Goal: Task Accomplishment & Management: Manage account settings

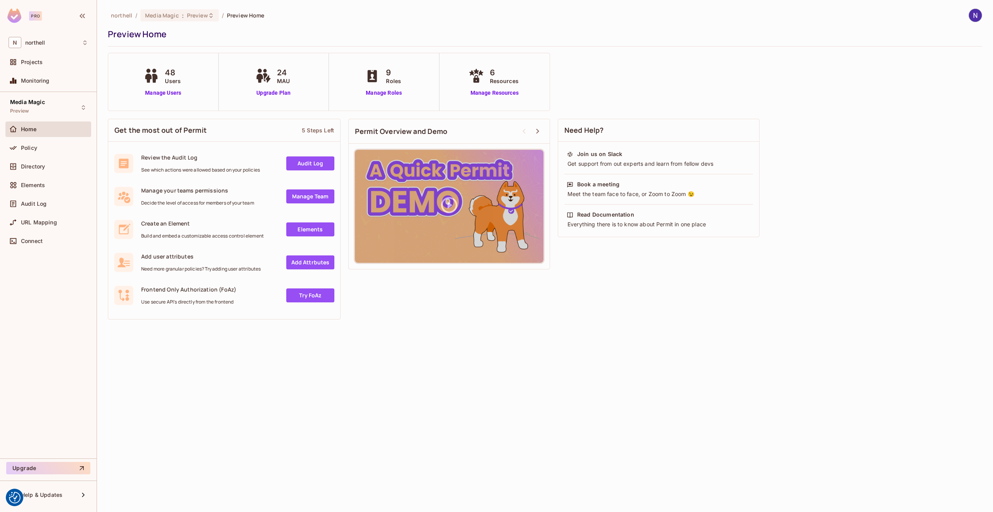
click at [978, 16] on img at bounding box center [975, 15] width 13 height 13
click at [941, 87] on span "Log out" at bounding box center [931, 84] width 19 height 7
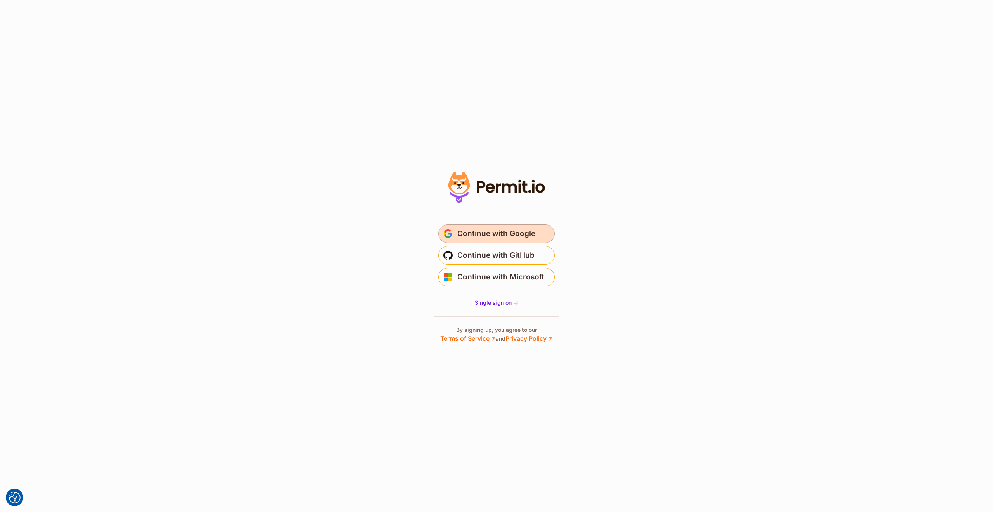
click at [509, 235] on span "Continue with Google" at bounding box center [496, 233] width 78 height 12
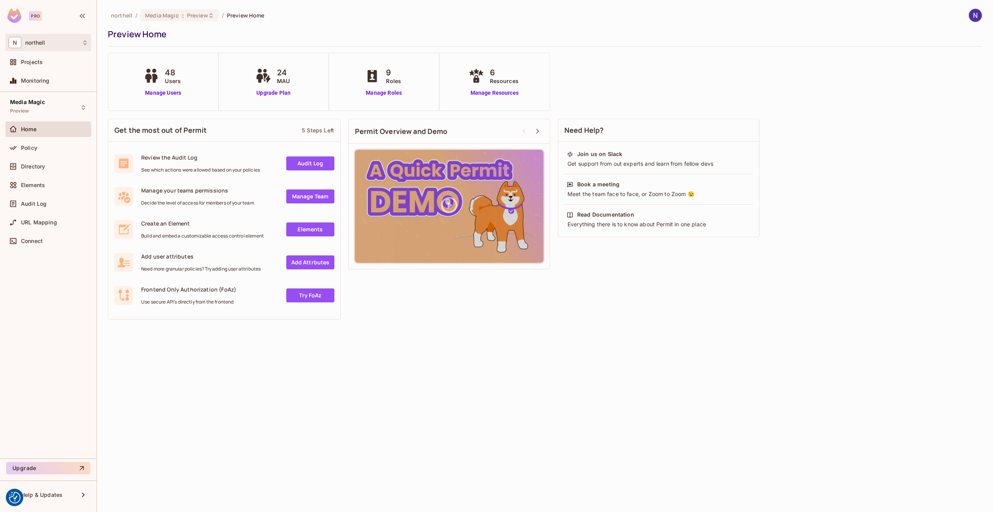
click at [50, 45] on div "N northell" at bounding box center [49, 42] width 80 height 11
click at [190, 40] on div at bounding box center [496, 256] width 993 height 512
click at [169, 93] on link "Manage Users" at bounding box center [163, 93] width 43 height 8
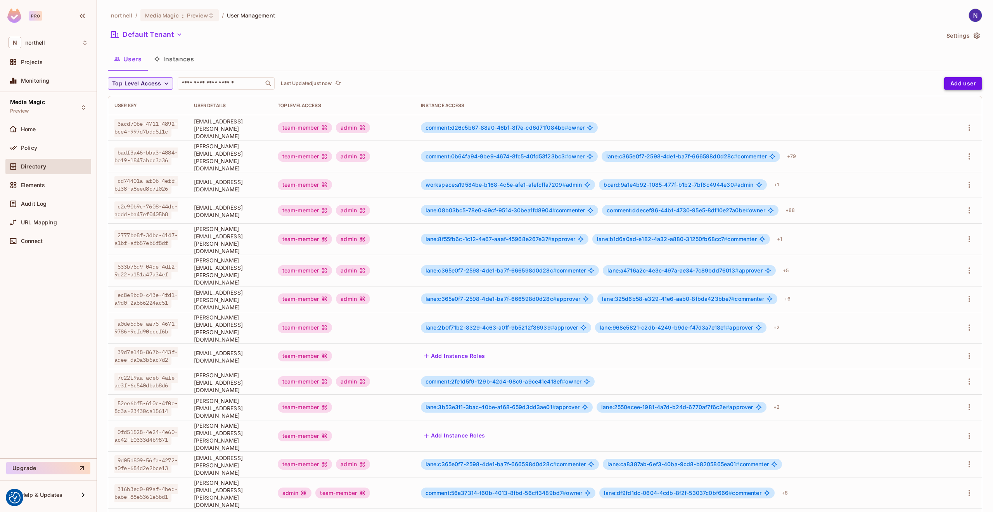
click at [962, 85] on button "Add user" at bounding box center [963, 83] width 38 height 12
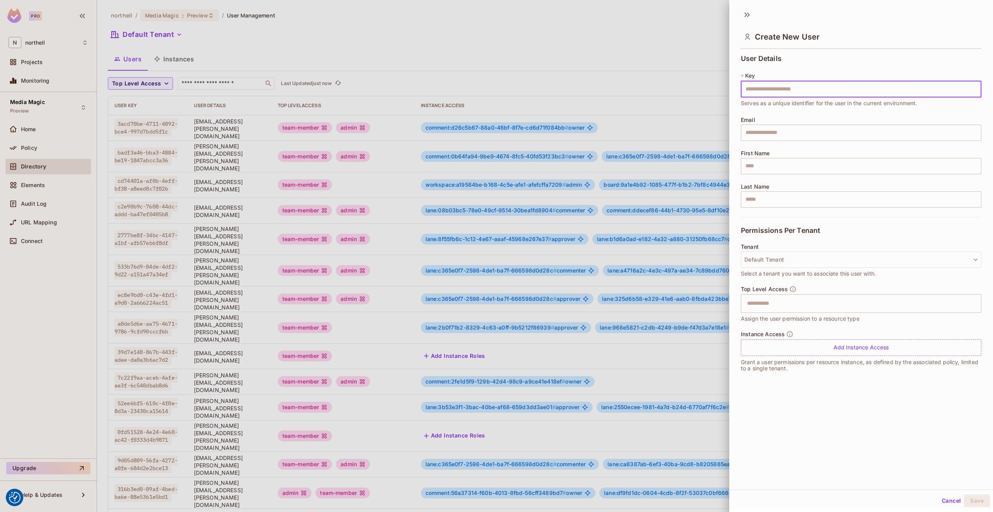
click at [705, 11] on div at bounding box center [496, 256] width 993 height 512
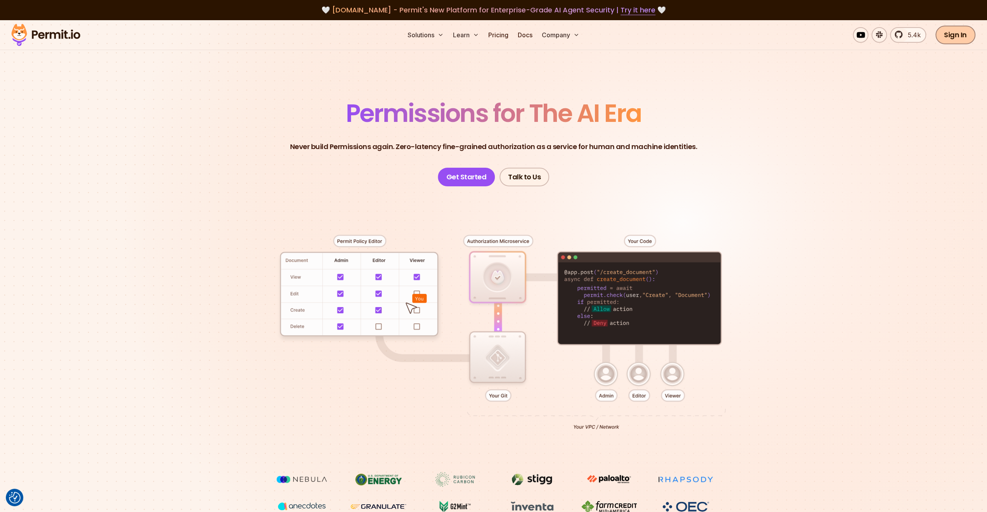
click at [954, 34] on link "Sign In" at bounding box center [956, 35] width 40 height 19
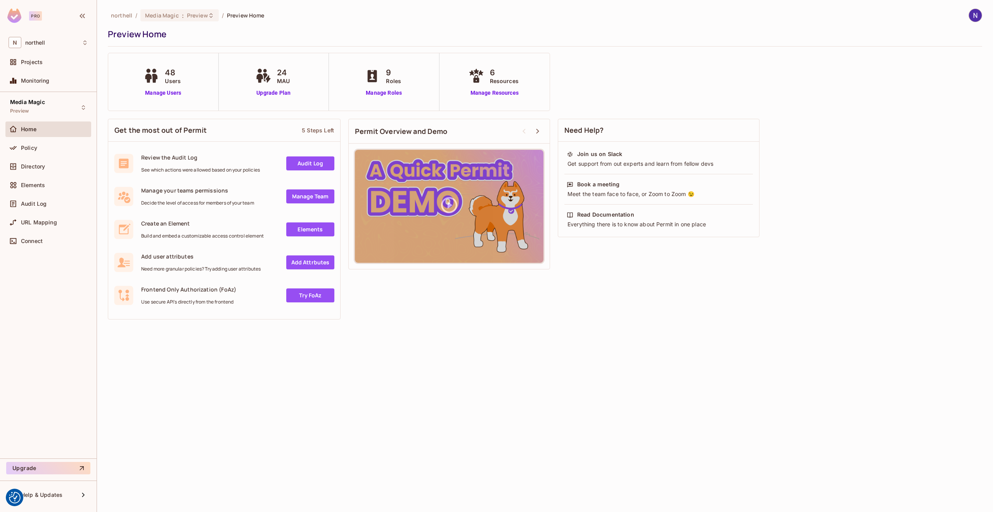
click at [974, 17] on img at bounding box center [975, 15] width 13 height 13
click at [936, 81] on span "Log out" at bounding box center [931, 84] width 19 height 7
